Goal: Transaction & Acquisition: Subscribe to service/newsletter

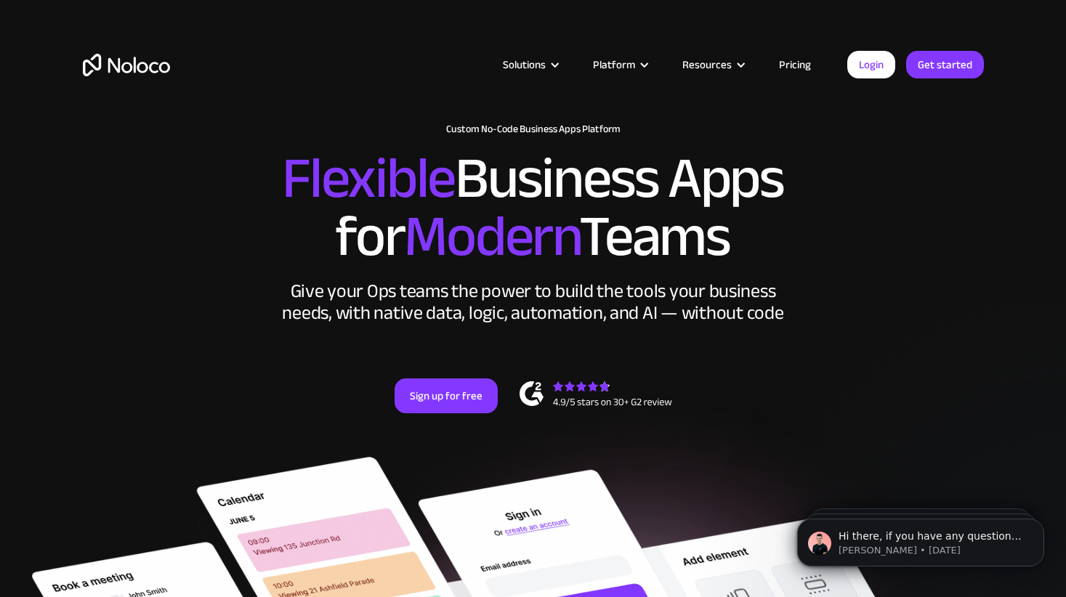
click at [790, 62] on link "Pricing" at bounding box center [794, 64] width 68 height 19
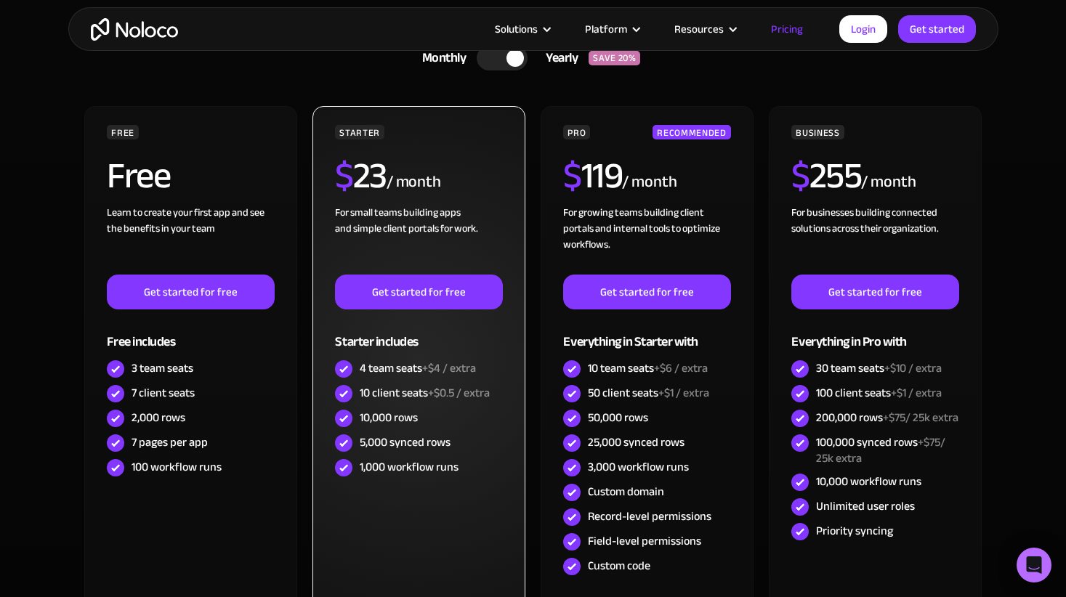
scroll to position [386, 0]
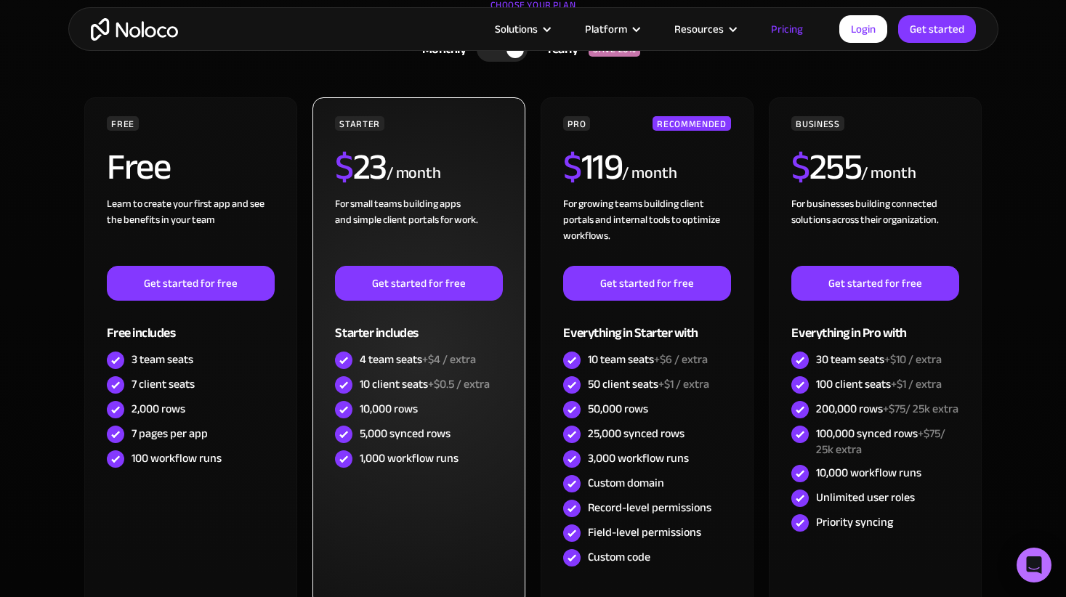
click at [373, 381] on div "10 client seats +$0.5 / extra" at bounding box center [425, 384] width 130 height 16
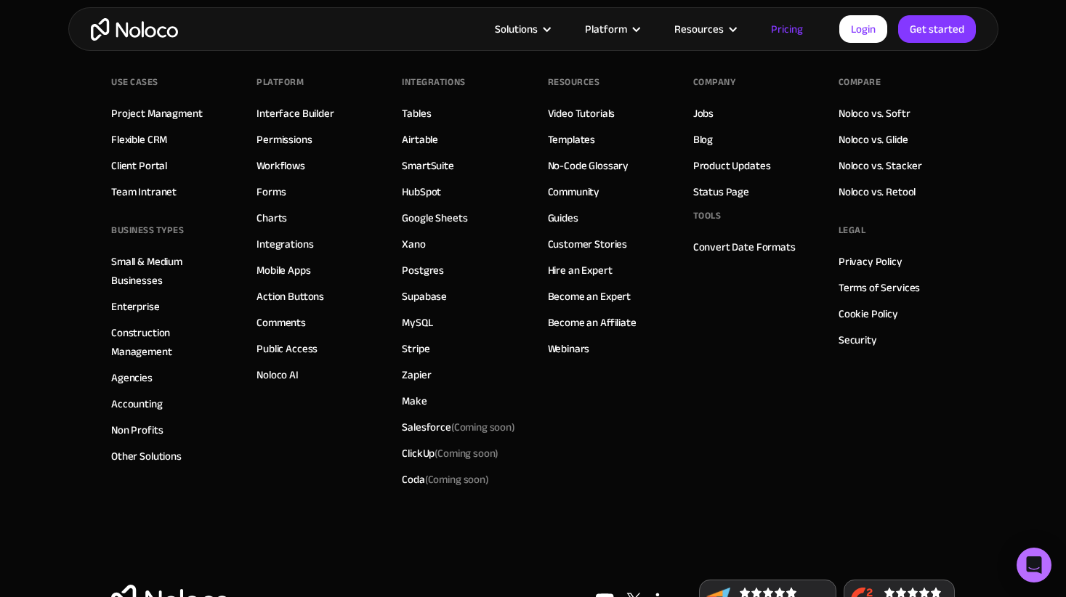
scroll to position [7290, 0]
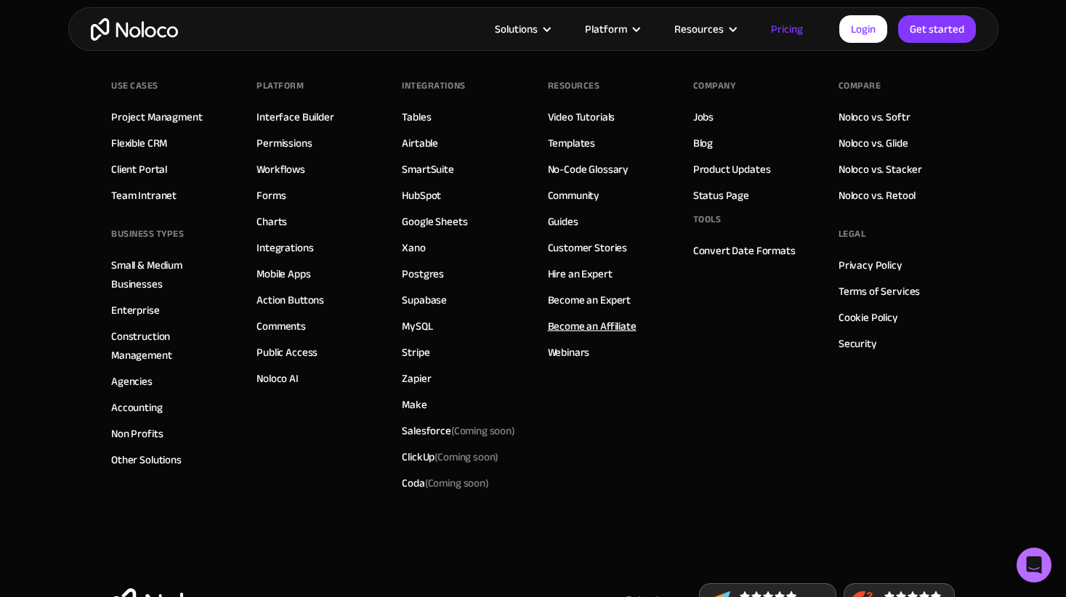
click at [619, 325] on link "Become an Affiliate" at bounding box center [592, 326] width 89 height 19
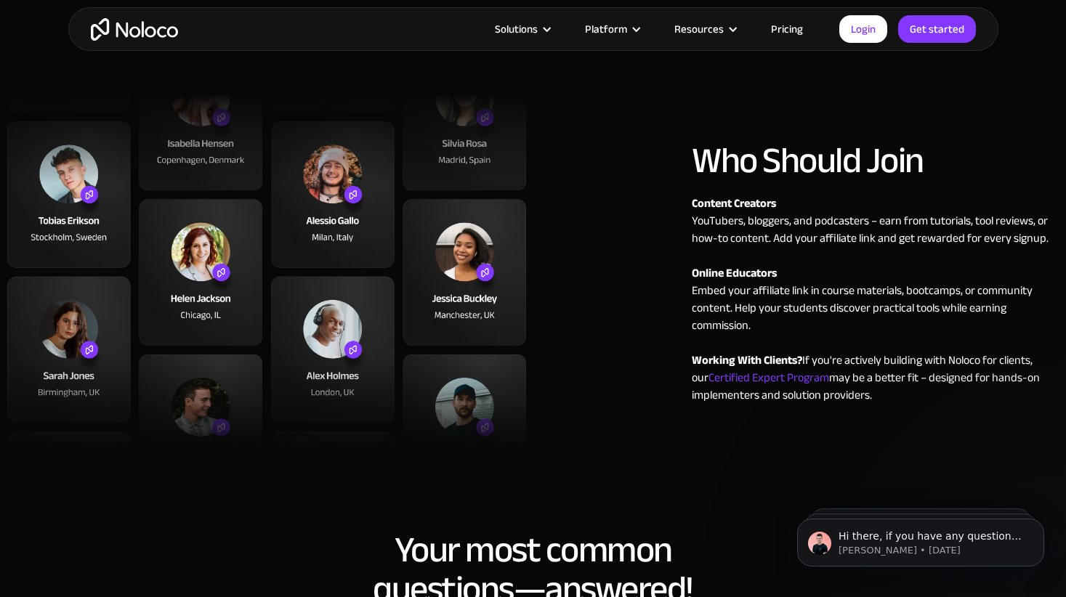
scroll to position [922, 0]
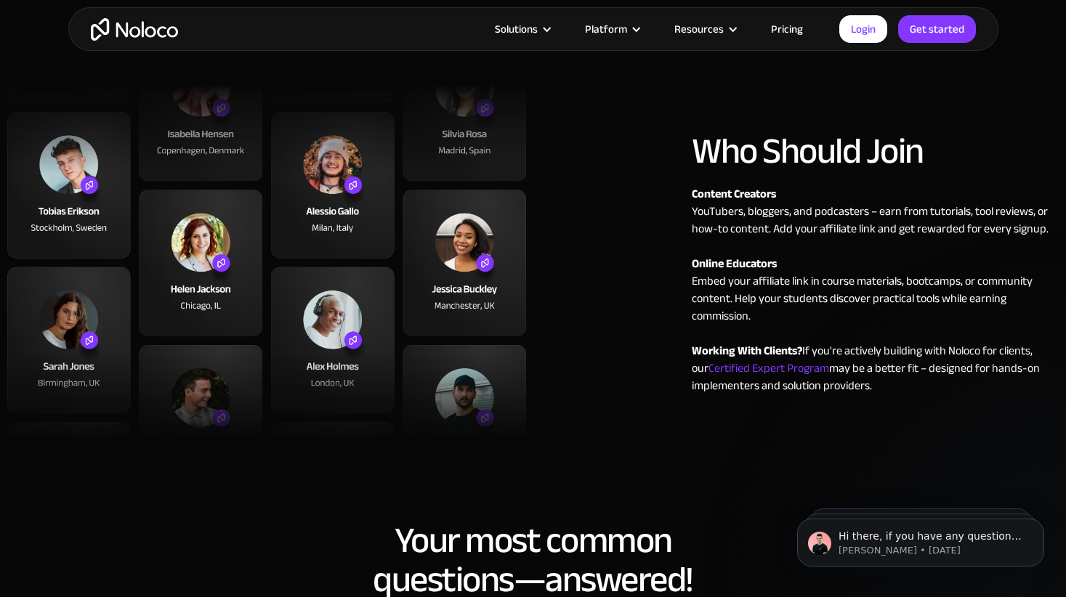
click at [746, 368] on span "Certified Expert Program" at bounding box center [768, 368] width 121 height 22
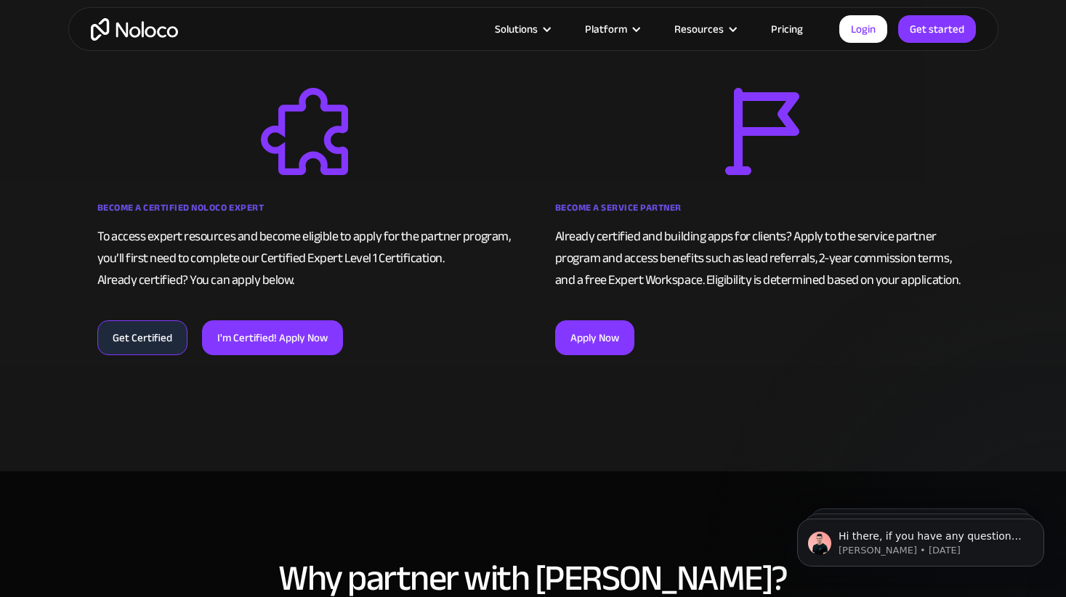
scroll to position [917, 0]
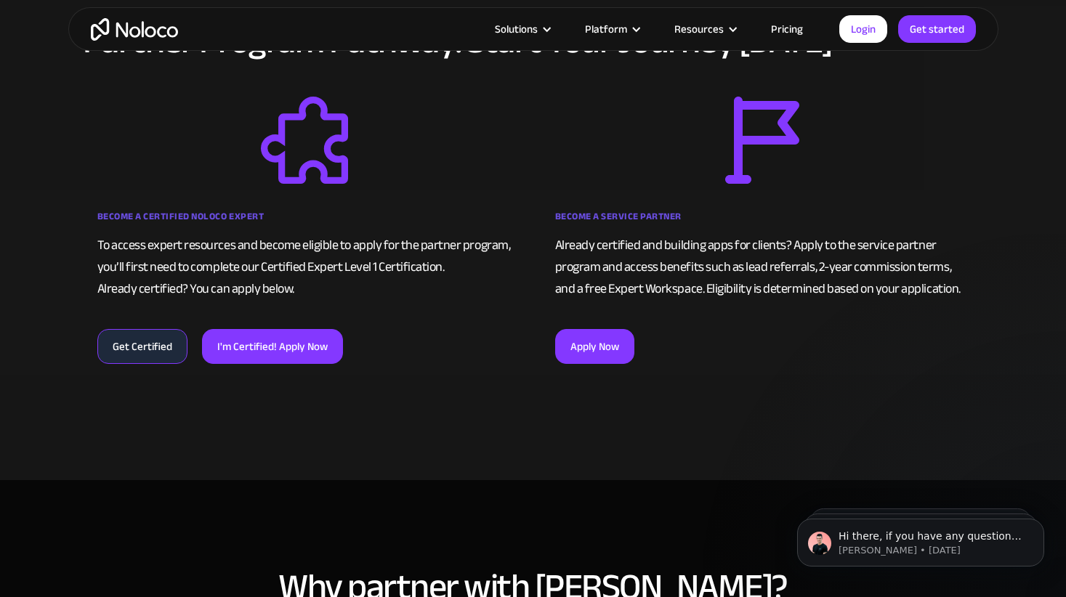
click at [142, 340] on link "Get Certified" at bounding box center [142, 346] width 90 height 35
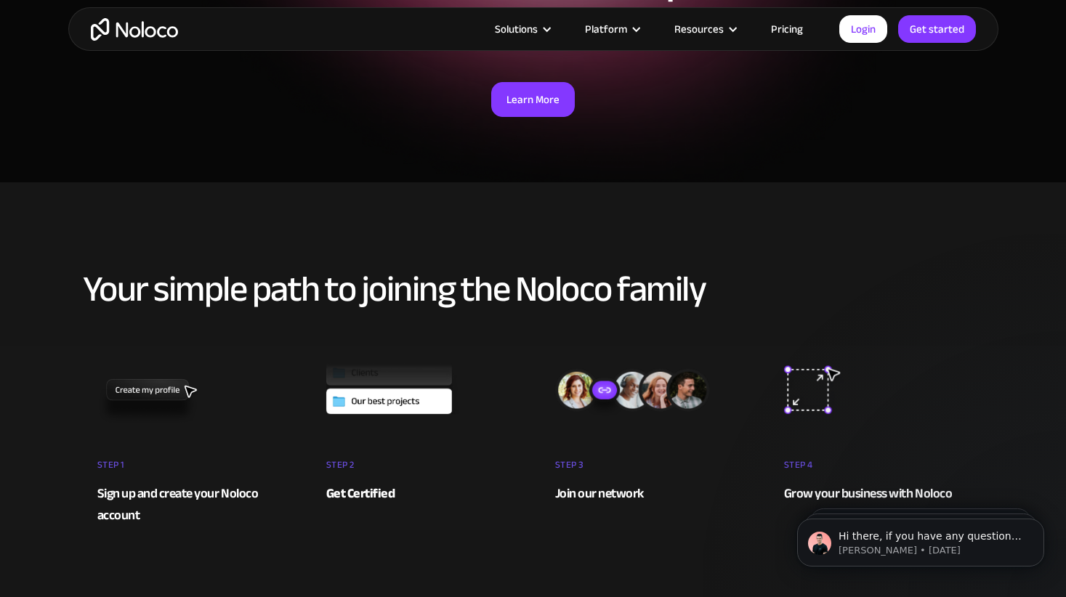
scroll to position [0, 0]
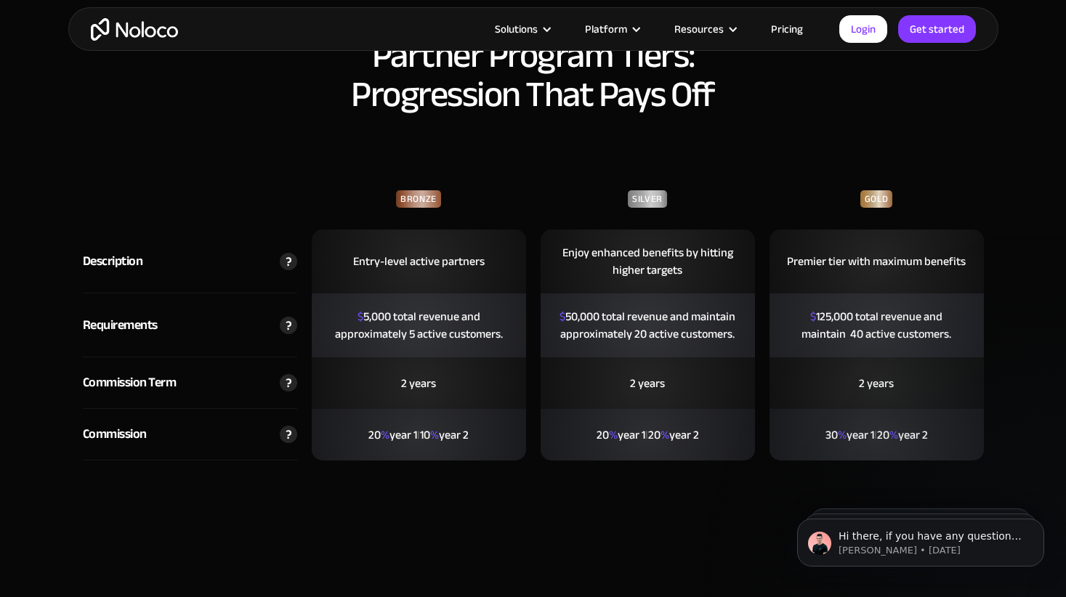
click at [290, 426] on img at bounding box center [288, 434] width 17 height 17
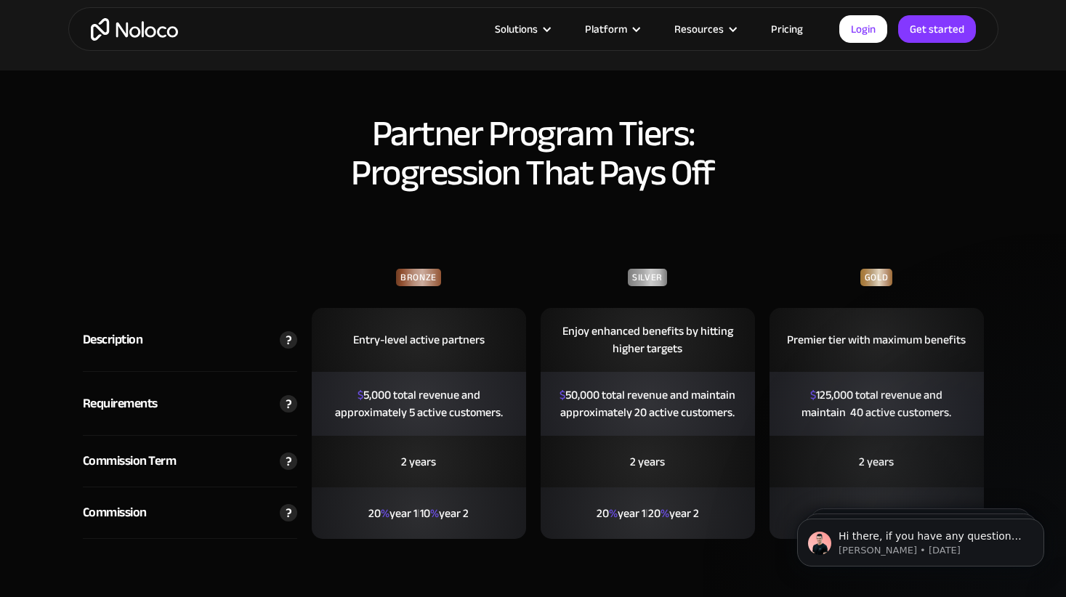
scroll to position [3179, 0]
click at [288, 452] on img at bounding box center [288, 460] width 17 height 17
click at [151, 450] on div "Commission Term" at bounding box center [130, 461] width 94 height 22
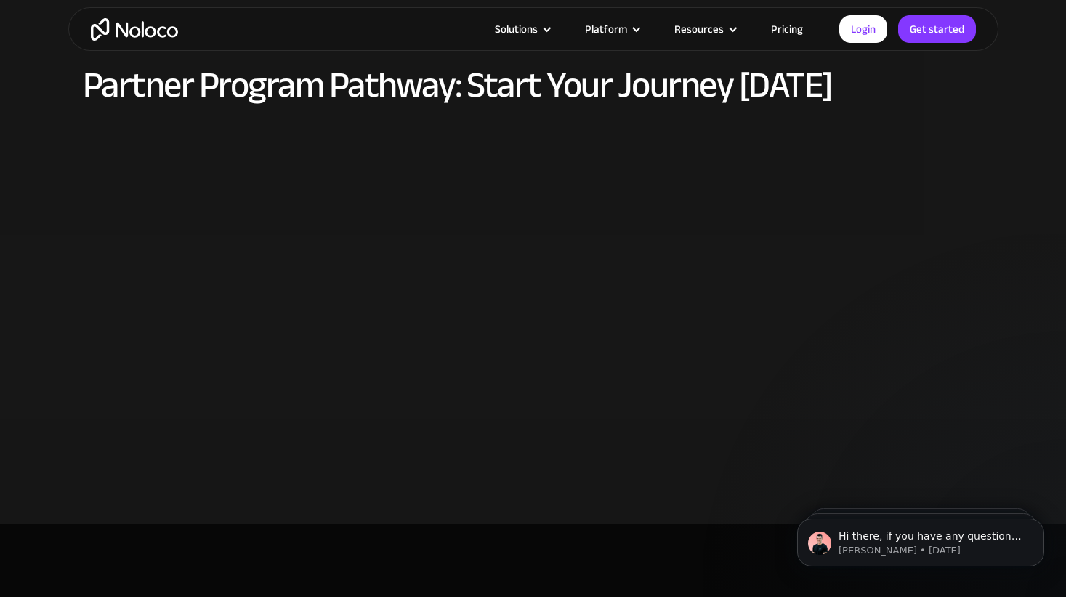
scroll to position [0, 0]
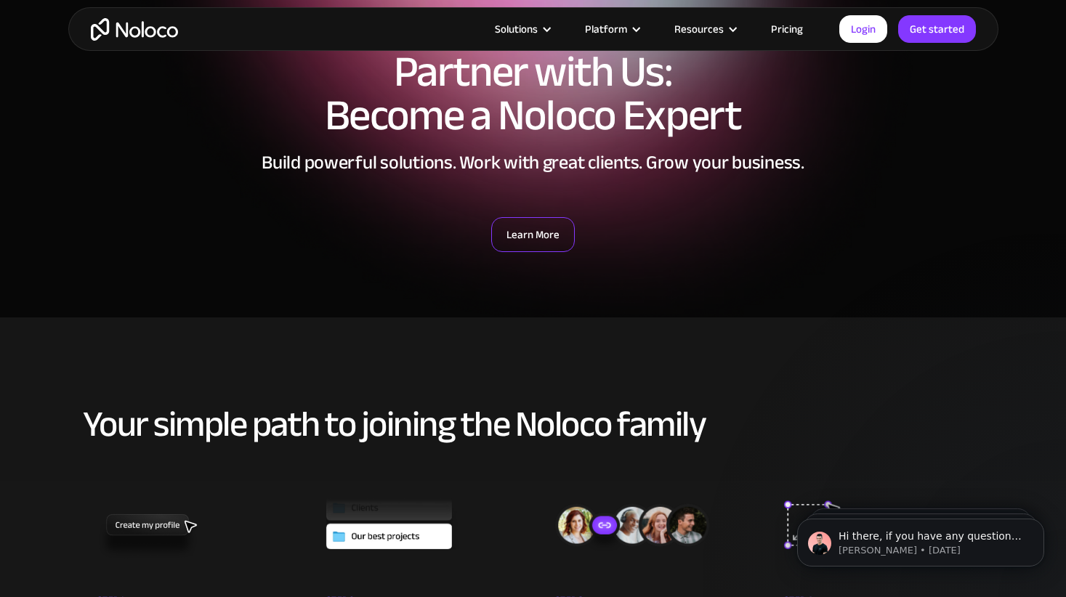
click at [524, 240] on link "Learn More" at bounding box center [533, 234] width 84 height 35
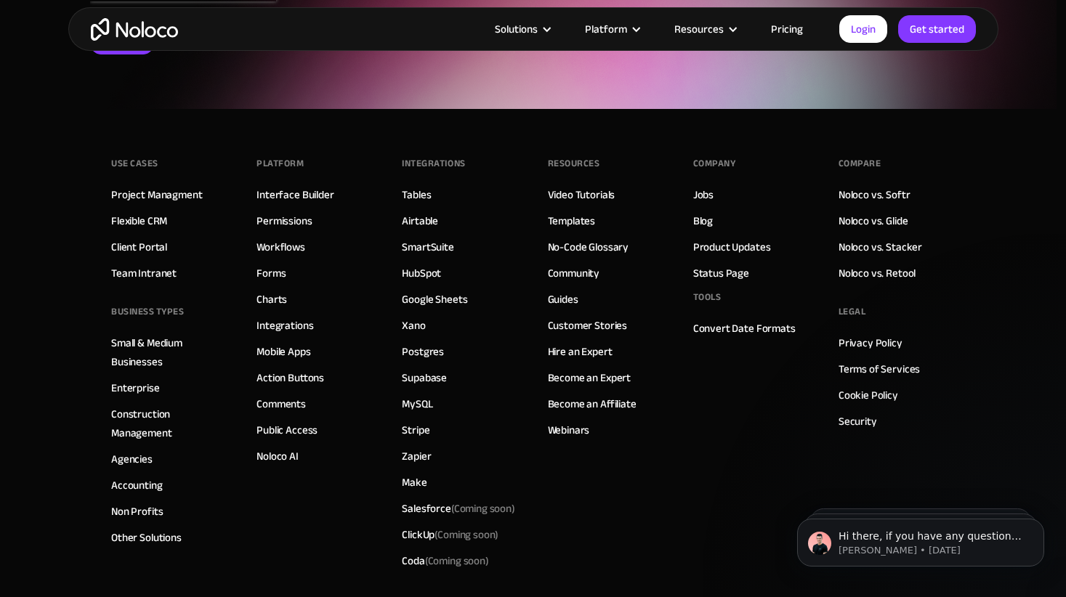
scroll to position [5648, 0]
click at [614, 395] on link "Become an Affiliate" at bounding box center [592, 404] width 89 height 19
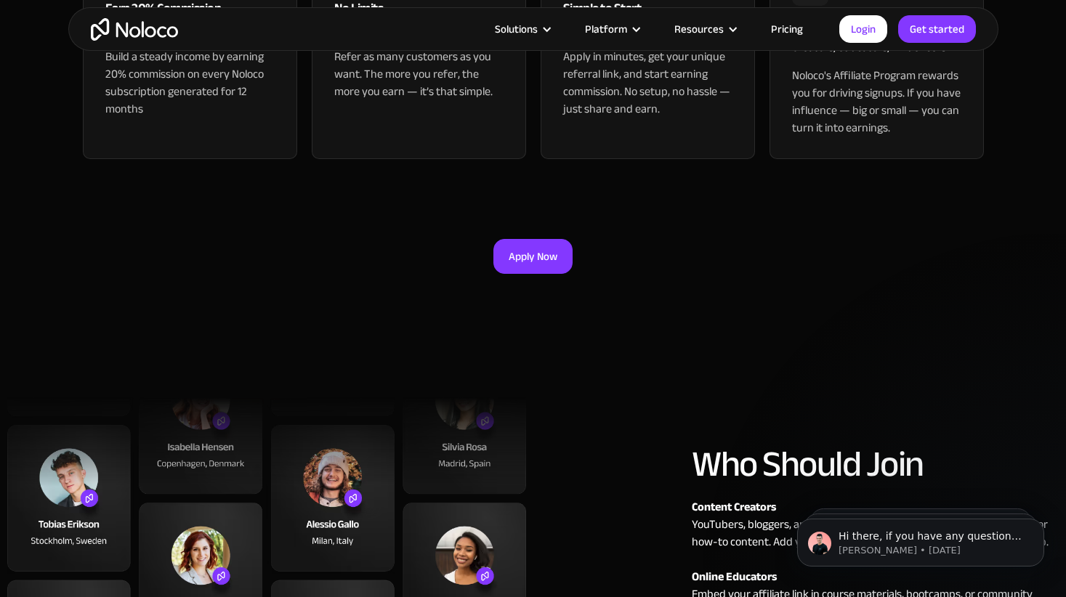
scroll to position [640, 0]
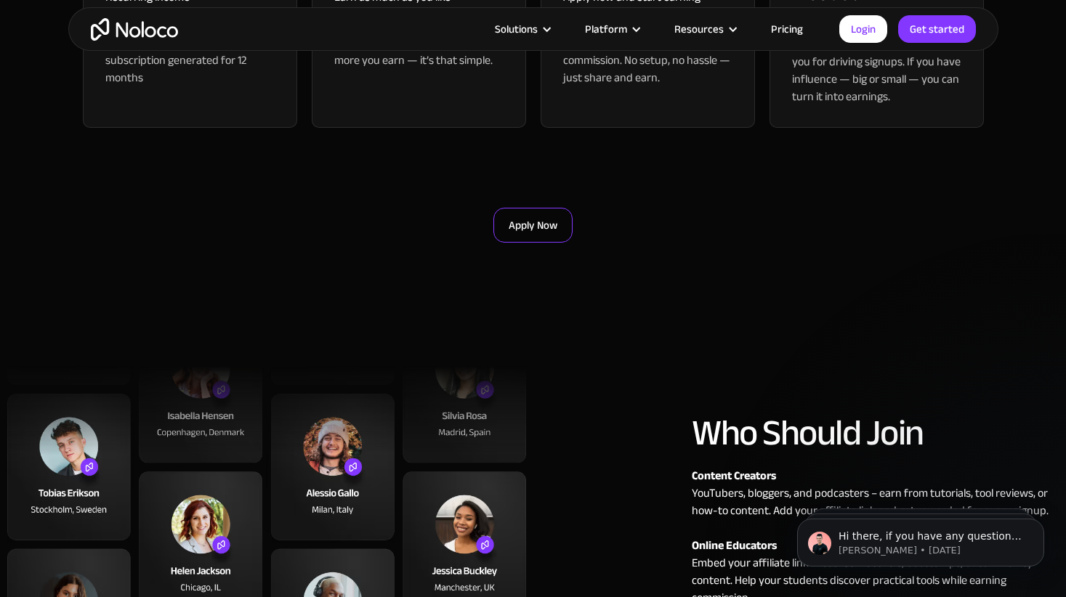
click at [537, 229] on link "Apply Now" at bounding box center [532, 225] width 79 height 35
